Goal: Submit feedback/report problem: Submit feedback/report problem

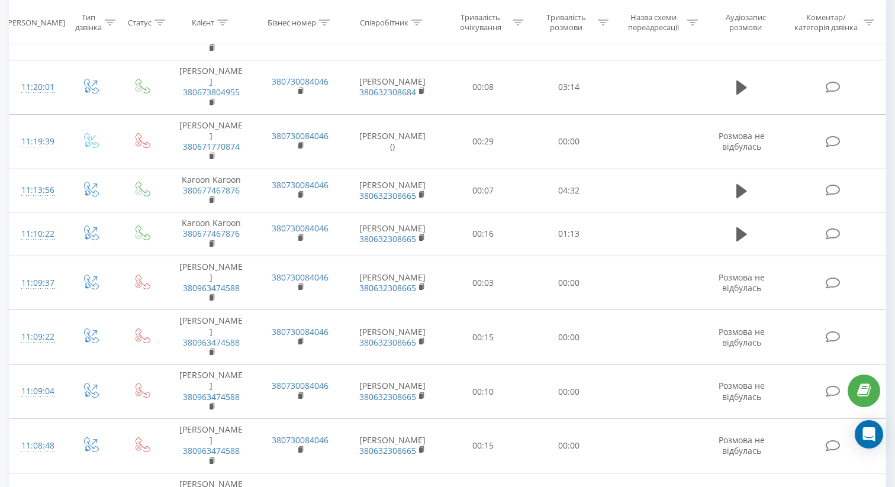
scroll to position [1347, 0]
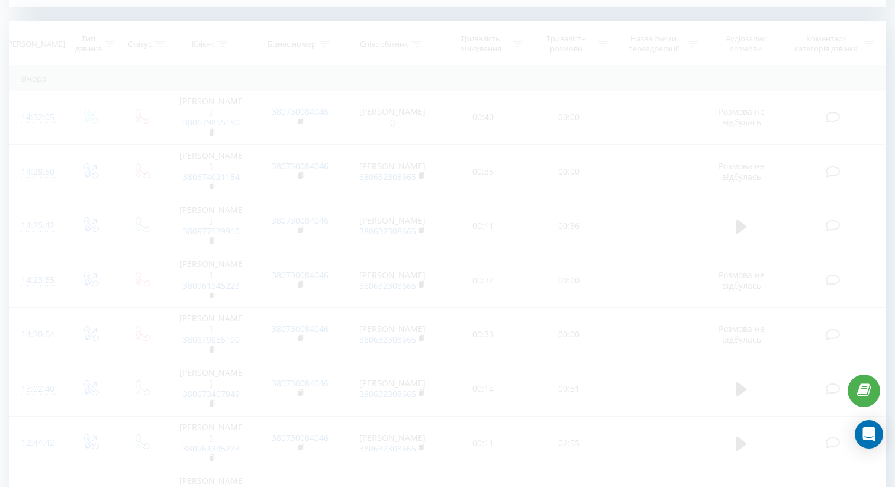
scroll to position [481, 0]
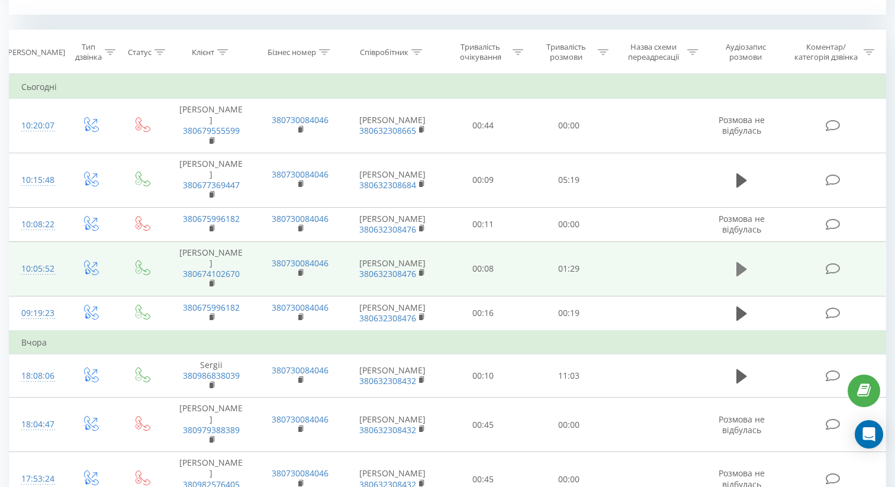
click at [745, 262] on icon at bounding box center [741, 269] width 11 height 14
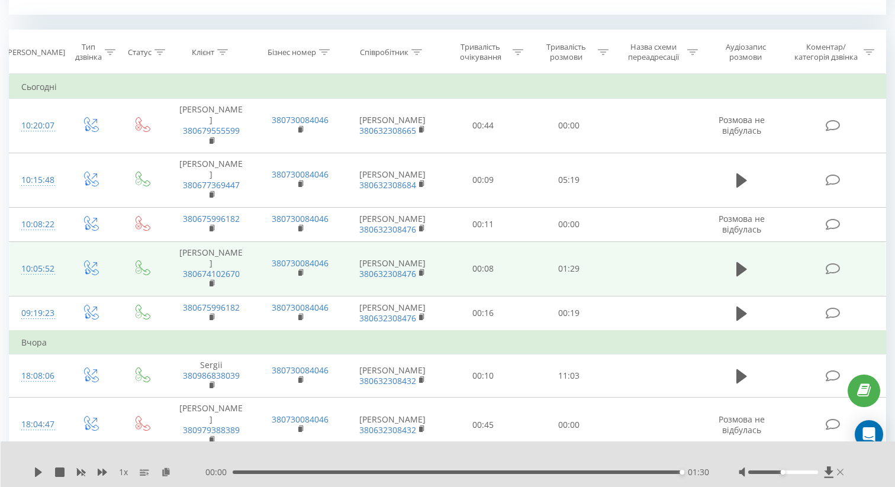
click at [839, 472] on icon at bounding box center [840, 472] width 7 height 7
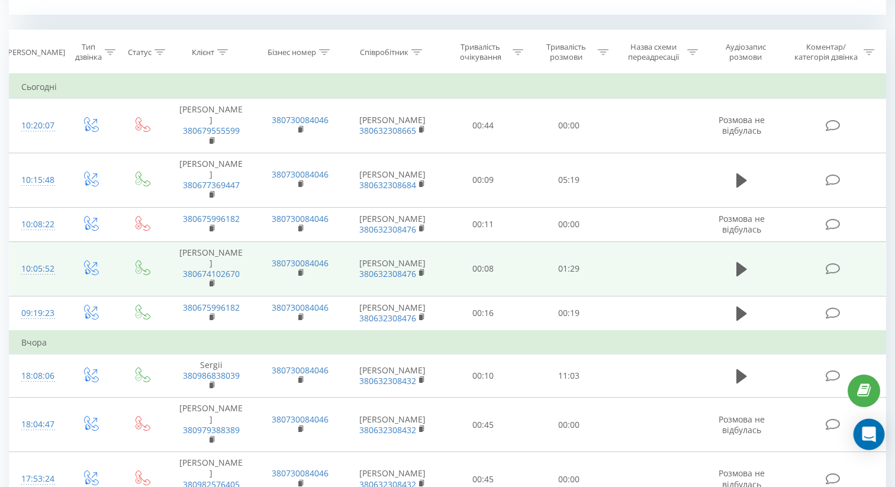
click at [874, 432] on icon "Open Intercom Messenger" at bounding box center [868, 434] width 14 height 15
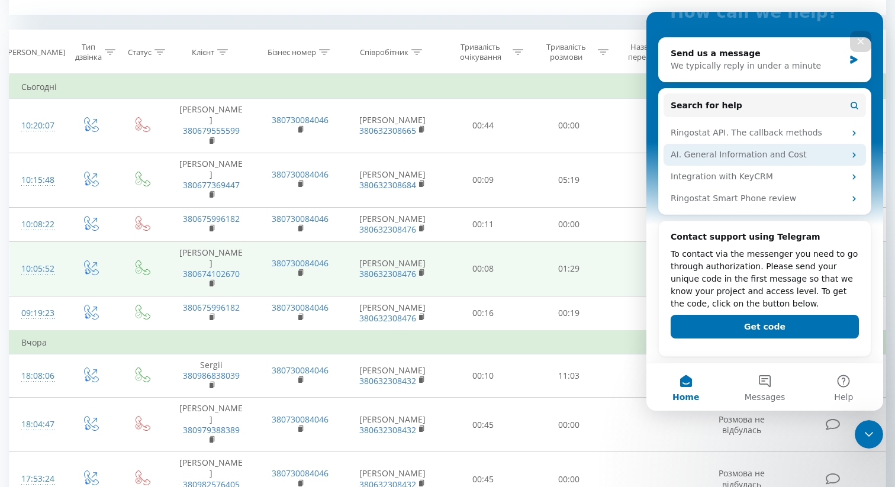
scroll to position [0, 0]
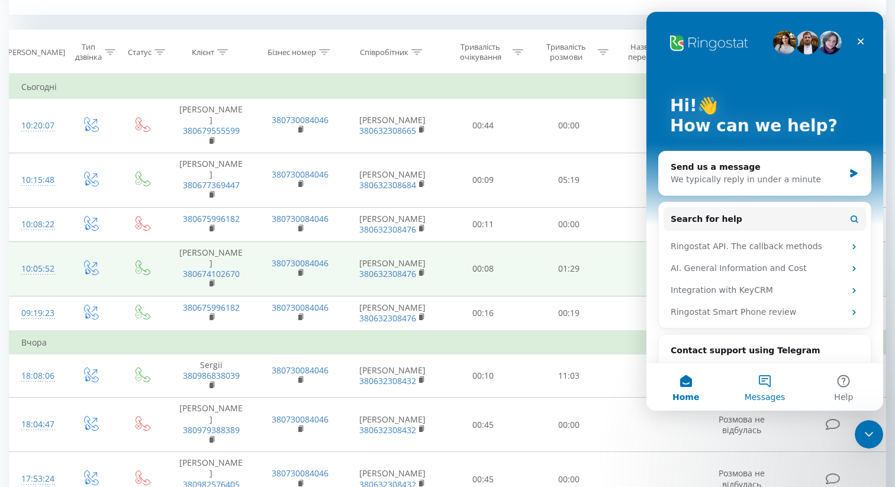
click at [763, 382] on button "Messages" at bounding box center [764, 386] width 79 height 47
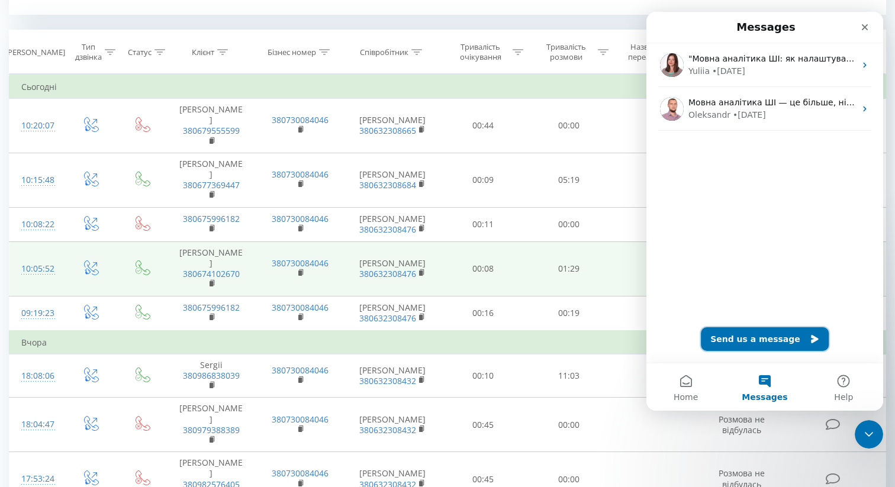
click at [779, 343] on button "Send us a message" at bounding box center [765, 339] width 128 height 24
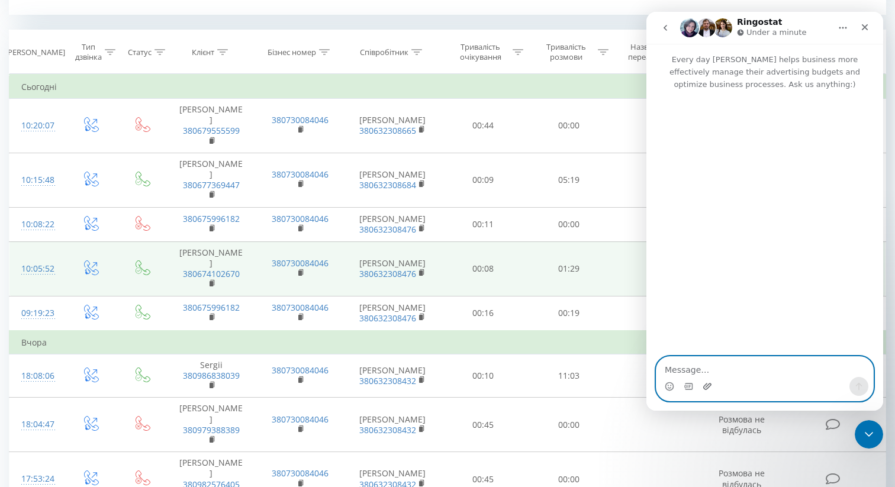
click at [707, 388] on icon "Upload attachment" at bounding box center [707, 386] width 8 height 7
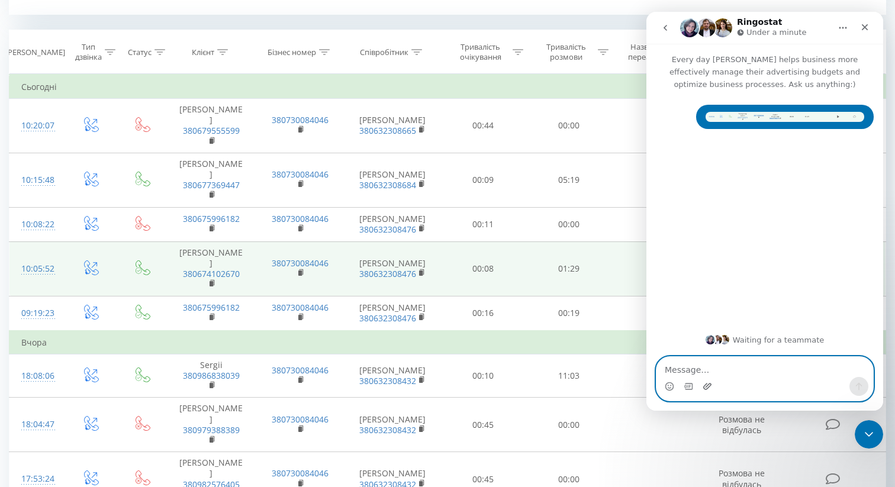
click at [708, 386] on icon "Upload attachment" at bounding box center [706, 386] width 9 height 9
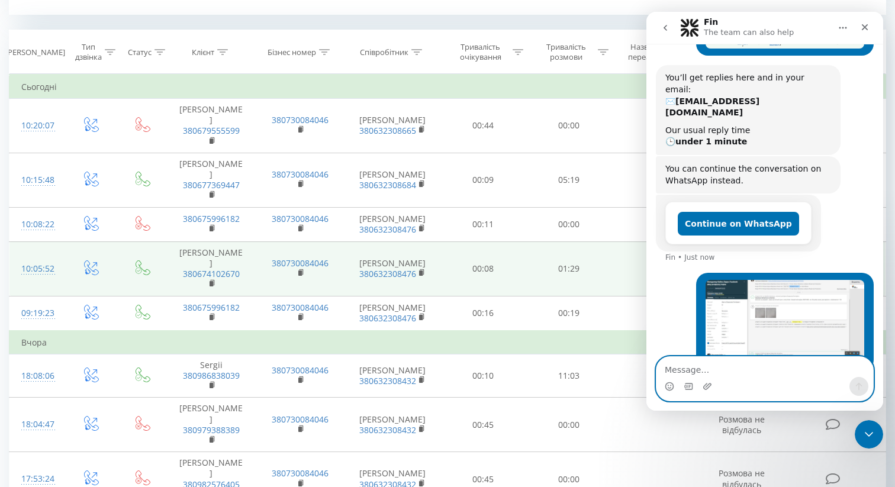
scroll to position [78, 0]
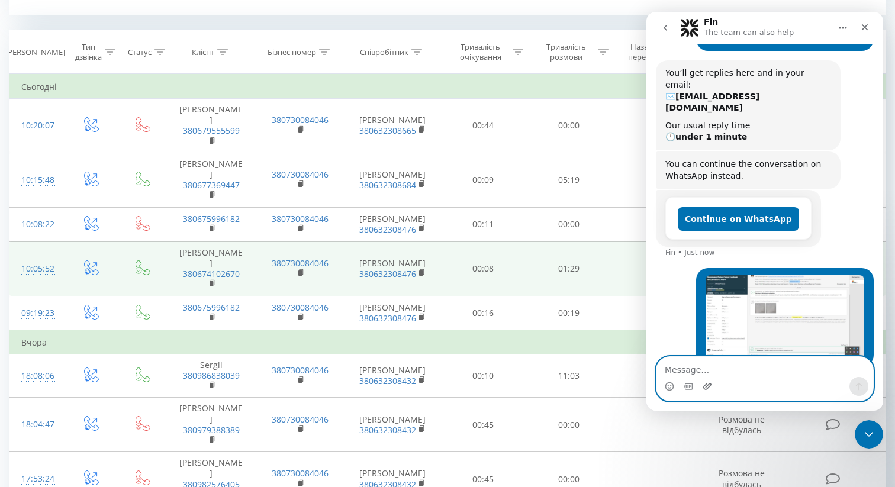
click at [706, 386] on icon "Upload attachment" at bounding box center [707, 386] width 8 height 7
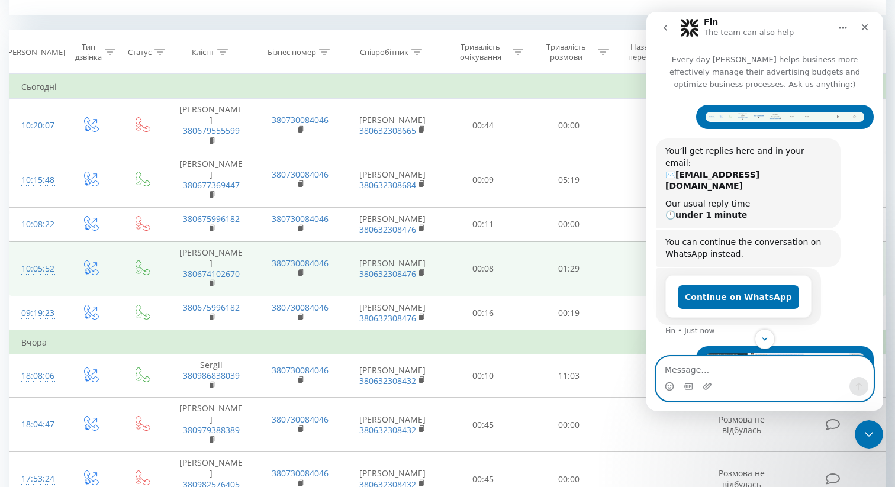
scroll to position [252, 0]
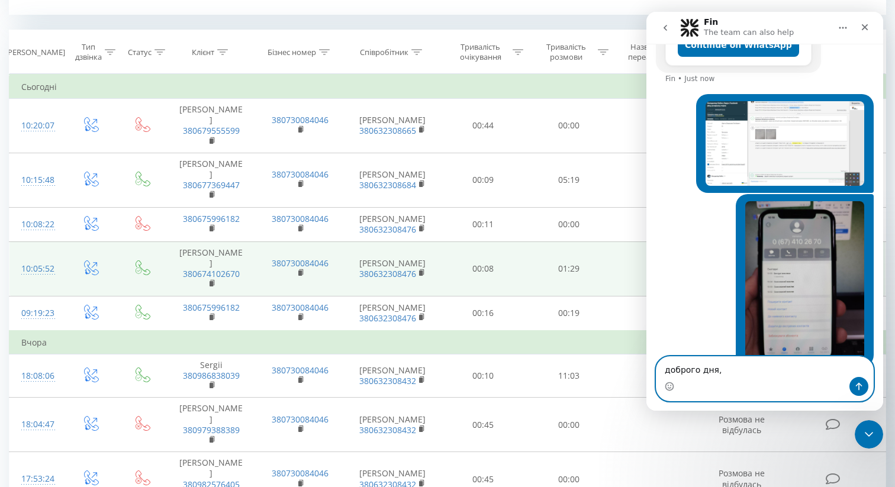
click at [669, 372] on textarea "доброго дня," at bounding box center [764, 367] width 217 height 20
click at [731, 368] on textarea "Доброго дня," at bounding box center [764, 367] width 217 height 20
paste textarea "Сьогодні у менеджера відбулась розмова з клієнтом, в кабінеті вона відображена …"
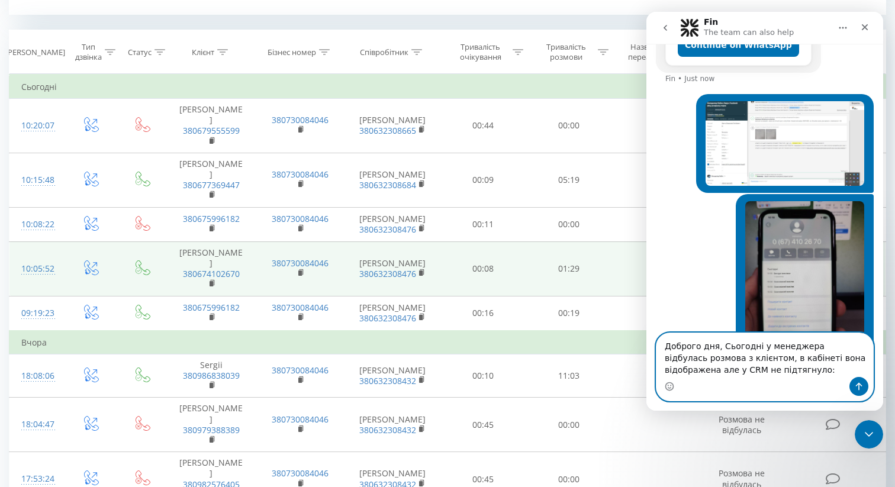
scroll to position [276, 0]
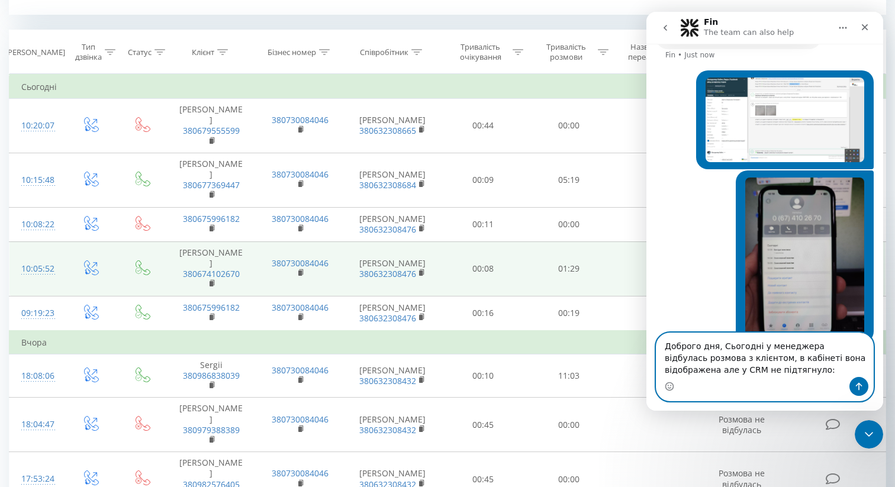
click at [725, 344] on textarea "Доброго дня, Сьогодні у менеджера відбулась розмова з клієнтом, в кабінеті вона…" at bounding box center [764, 355] width 217 height 44
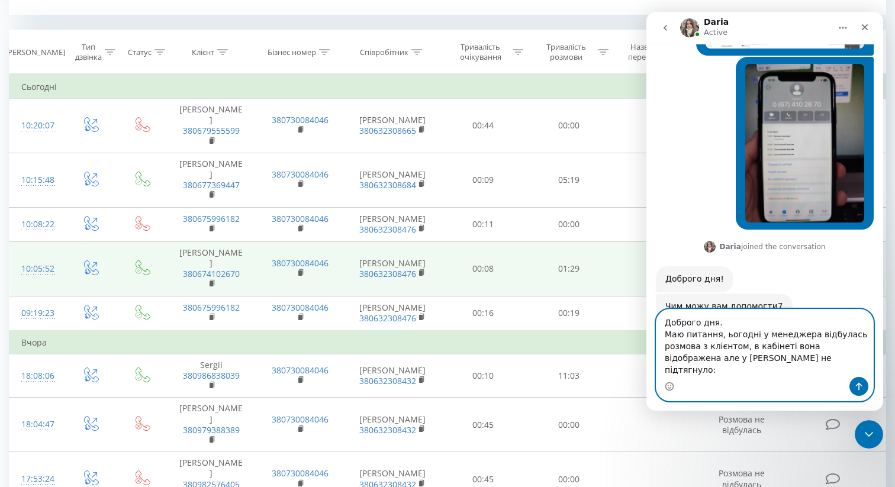
scroll to position [377, 0]
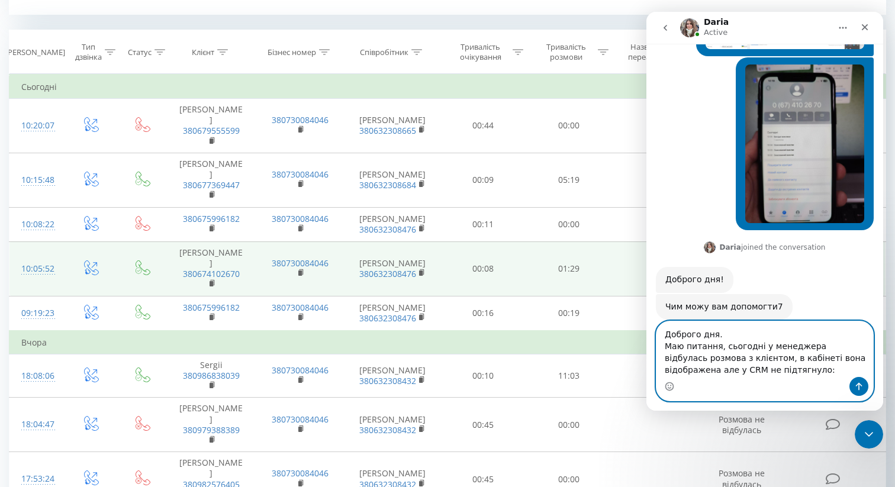
click at [767, 372] on textarea "Доброго дня. Маю питання, сьогодні у менеджера відбулась розмова з клієнтом, в …" at bounding box center [764, 349] width 217 height 56
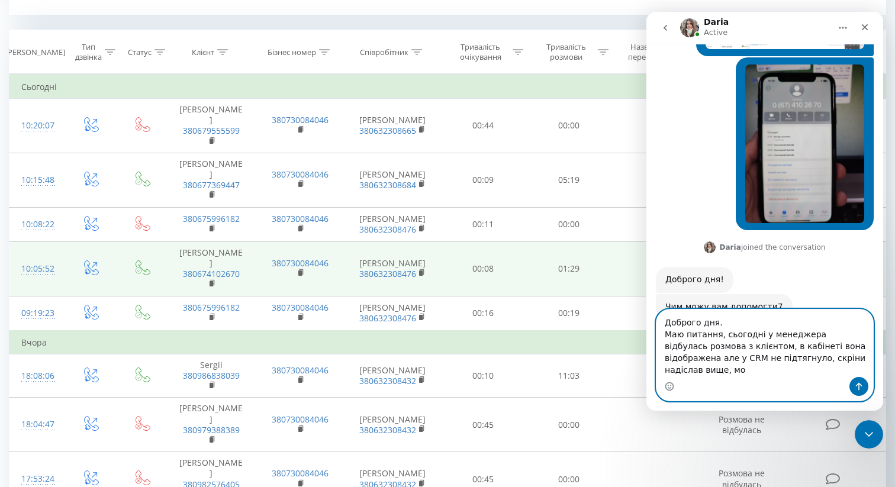
scroll to position [389, 0]
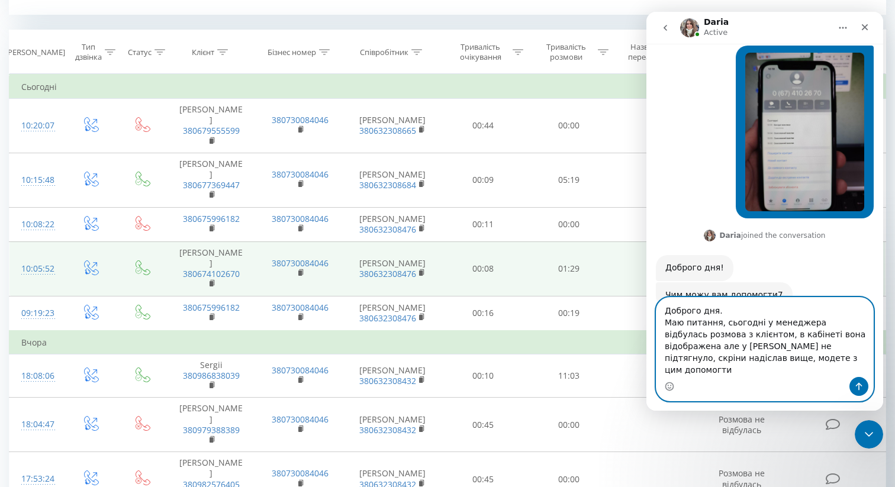
type textarea "Доброго дня. Маю питання, сьогодні у менеджера відбулась розмова з клієнтом, в …"
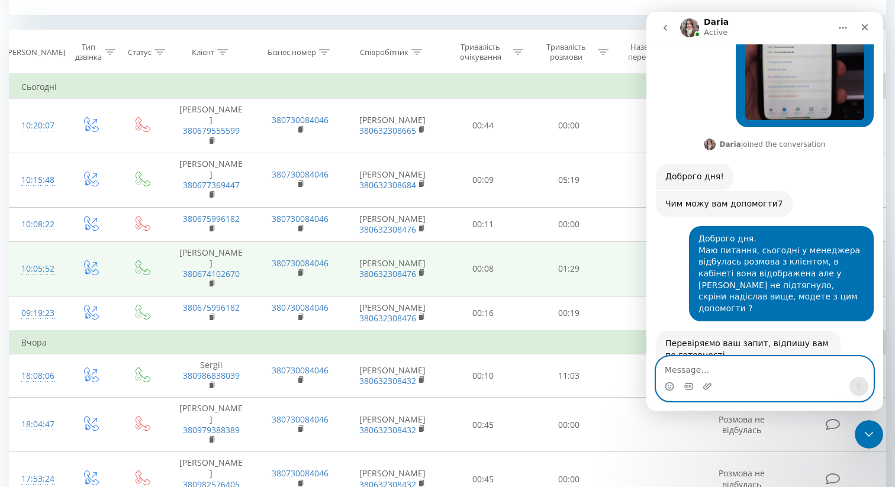
scroll to position [481, 0]
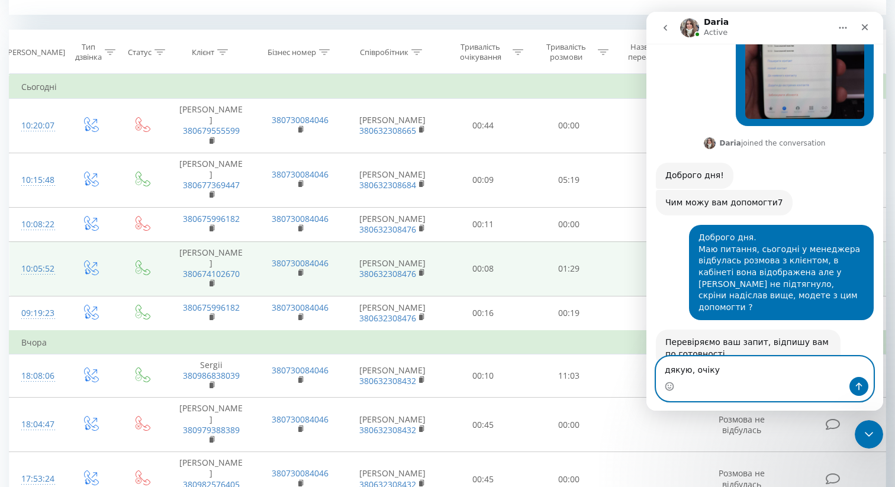
type textarea "дякую, очікую"
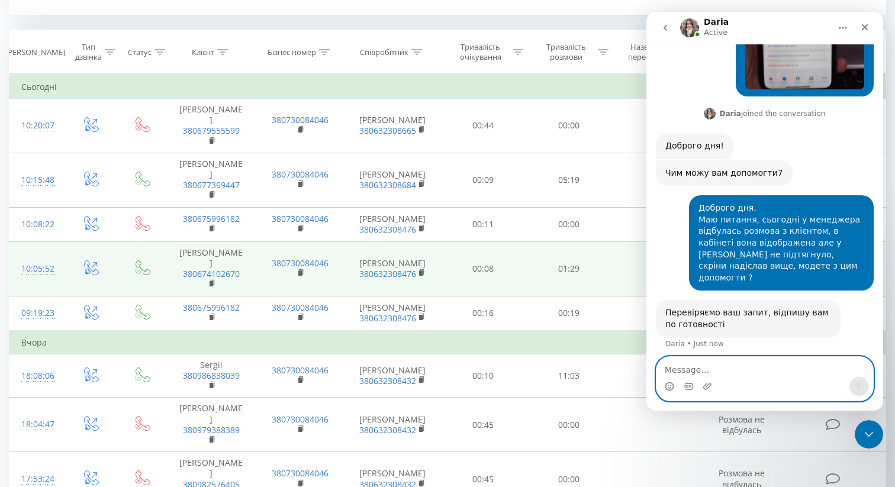
scroll to position [517, 0]
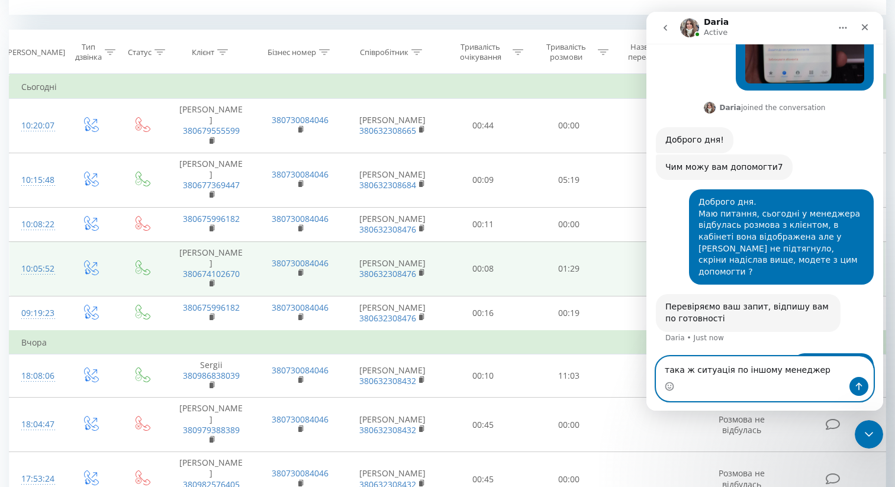
type textarea "така ж ситуація по іншому менеджеру"
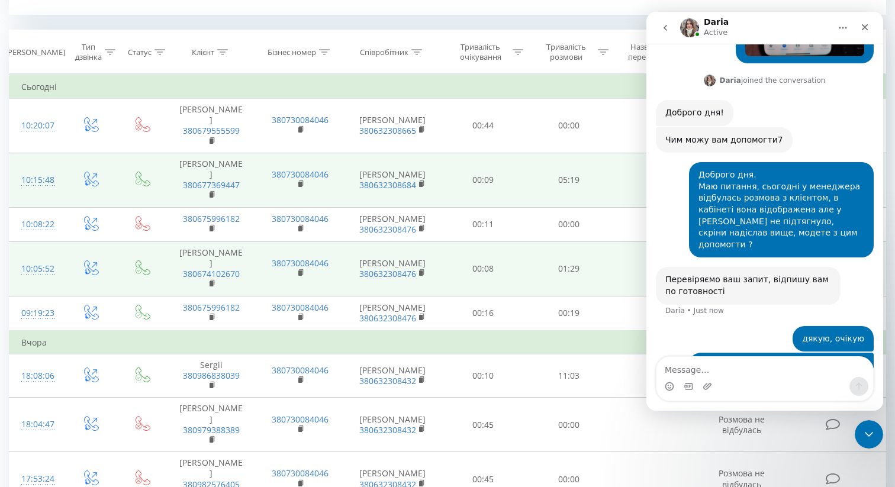
click at [544, 153] on td "05:19" at bounding box center [569, 180] width 86 height 54
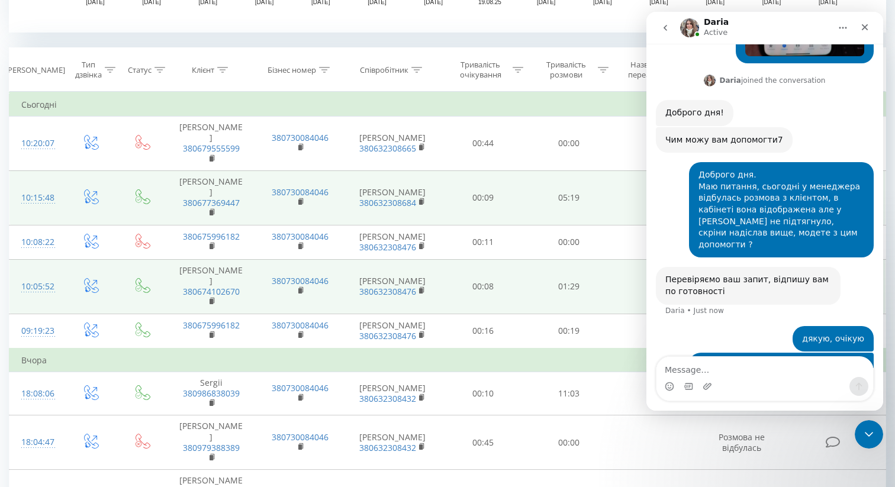
scroll to position [461, 0]
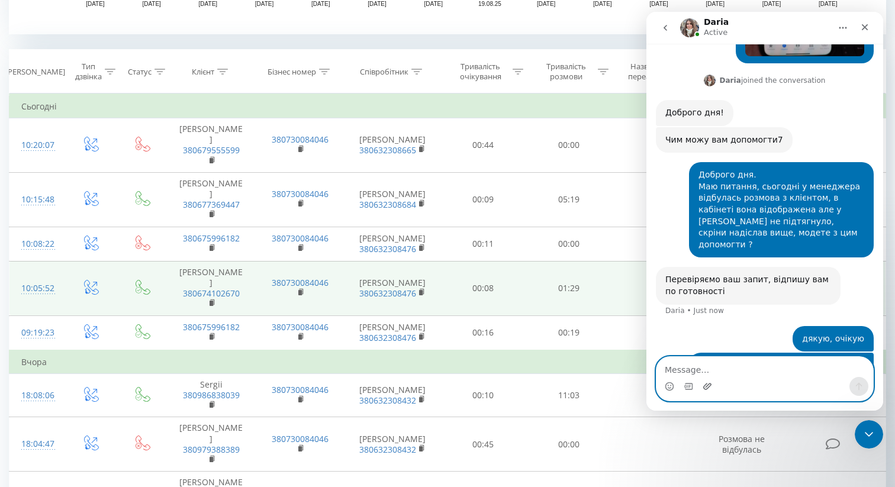
click at [711, 387] on icon "Upload attachment" at bounding box center [706, 386] width 9 height 9
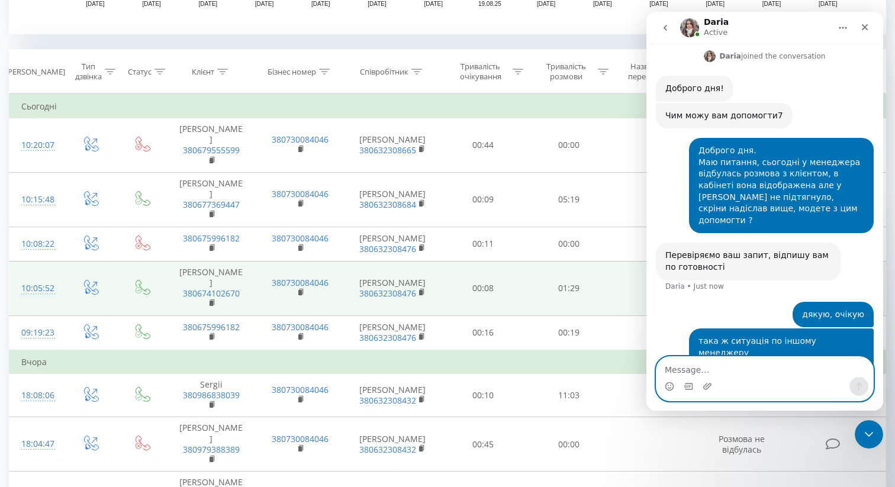
scroll to position [572, 0]
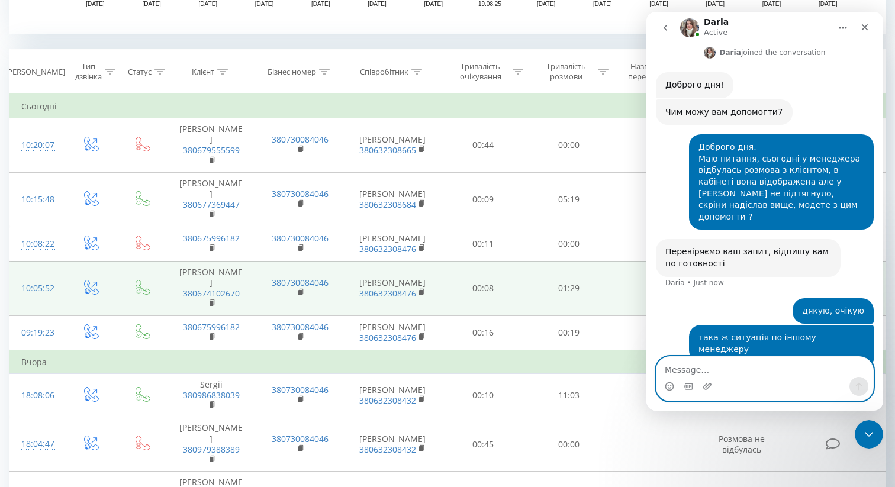
click at [700, 364] on textarea "Message…" at bounding box center [764, 367] width 217 height 20
type textarea "от ця розмова також не прикріплена в CRM"
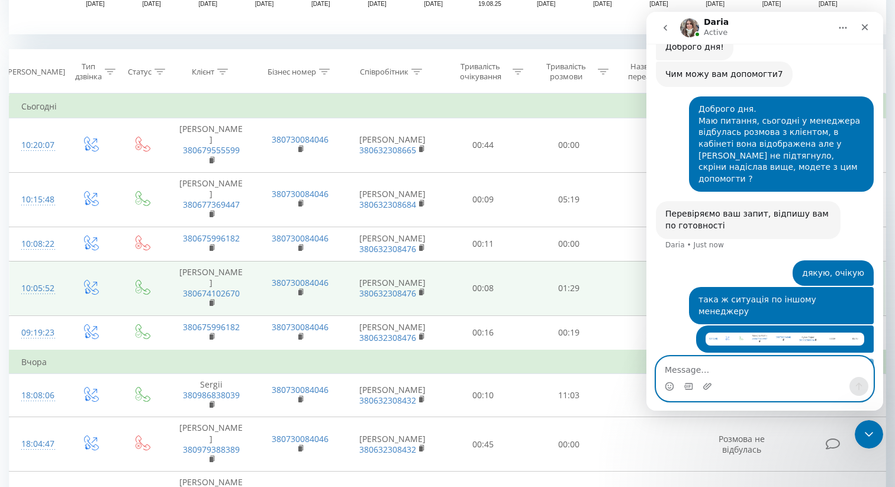
scroll to position [610, 0]
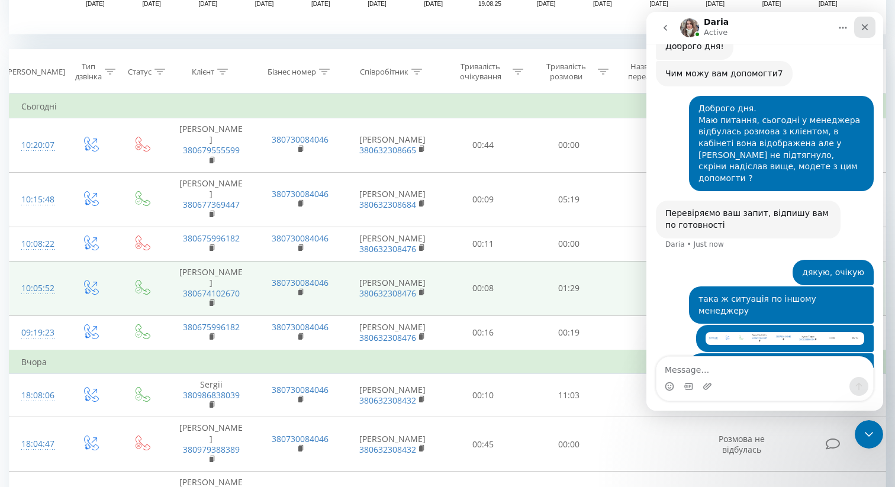
click at [867, 25] on icon "Close" at bounding box center [864, 26] width 9 height 9
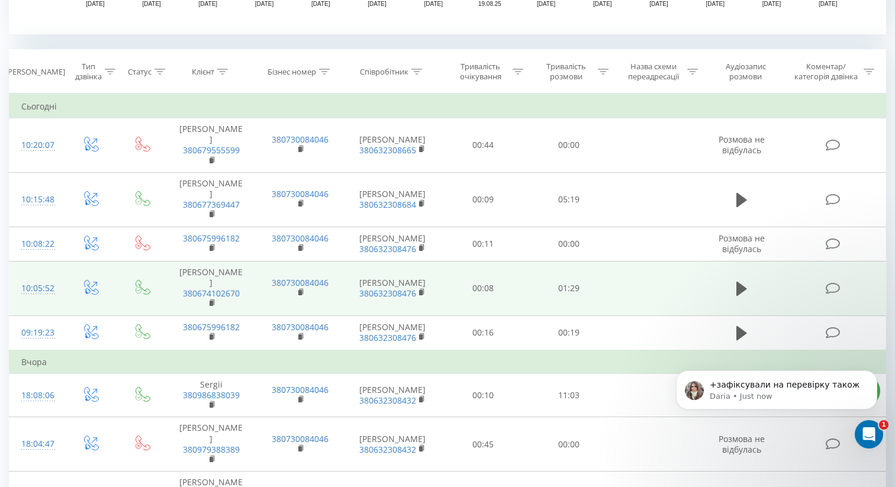
scroll to position [0, 0]
click at [802, 399] on p "Daria • Just now" at bounding box center [785, 396] width 153 height 11
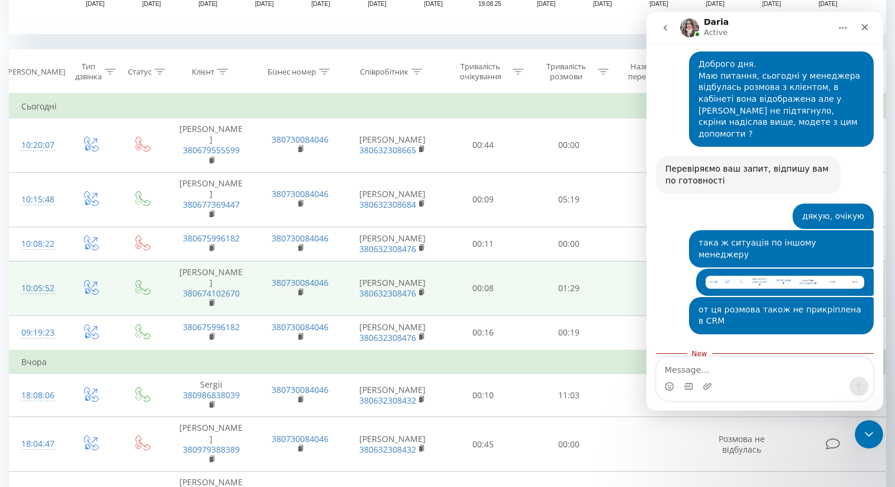
scroll to position [665, 0]
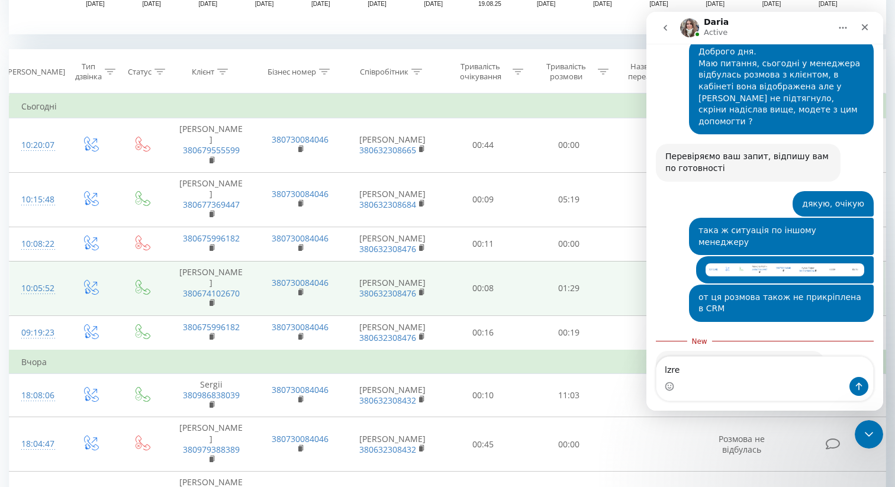
type textarea "lzre."
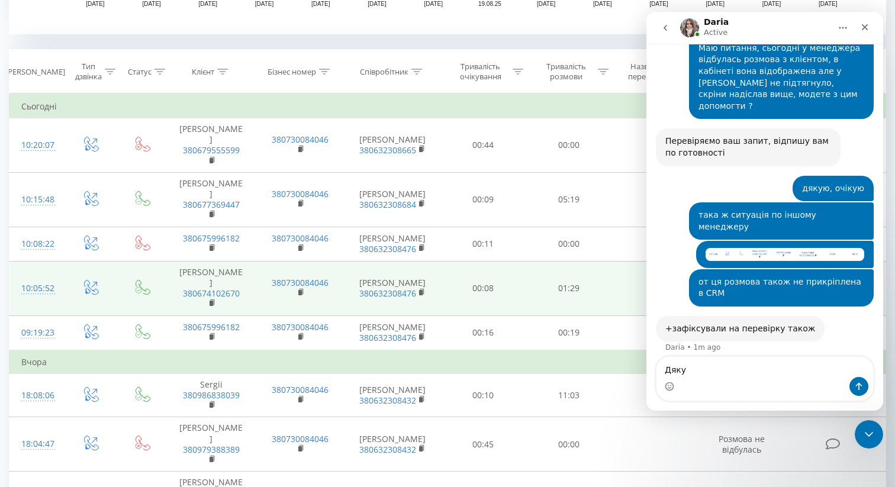
type textarea "Дякую"
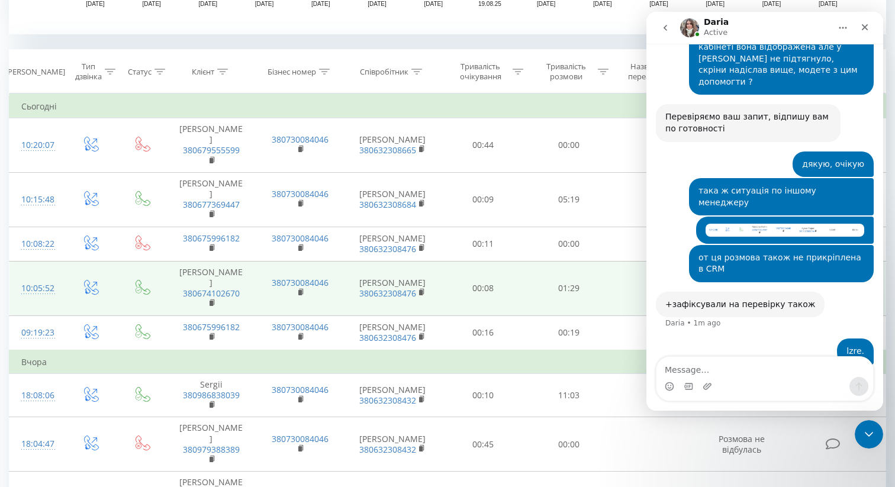
scroll to position [708, 0]
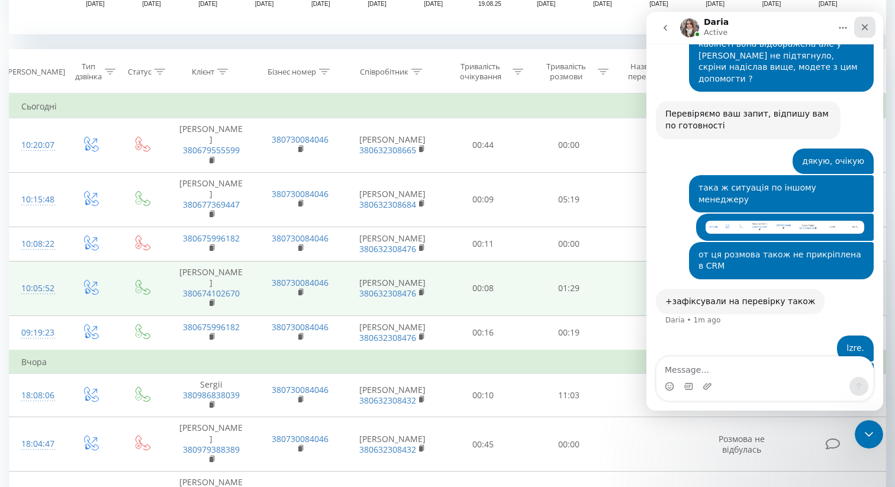
click at [866, 22] on icon "Close" at bounding box center [864, 26] width 9 height 9
